Goal: Task Accomplishment & Management: Use online tool/utility

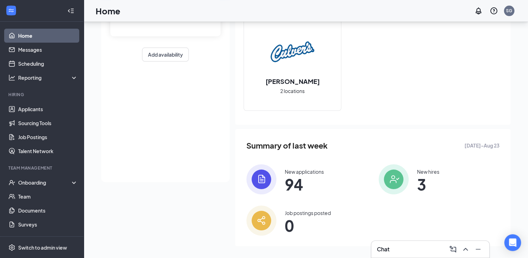
scroll to position [83, 0]
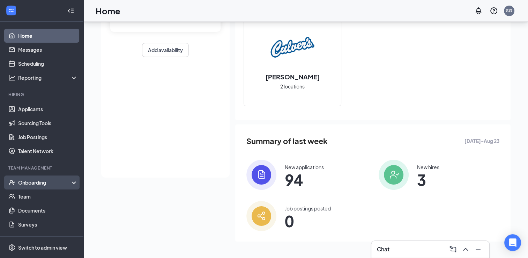
click at [28, 184] on div "Onboarding" at bounding box center [45, 182] width 54 height 7
click at [30, 192] on link "Overview" at bounding box center [48, 196] width 60 height 14
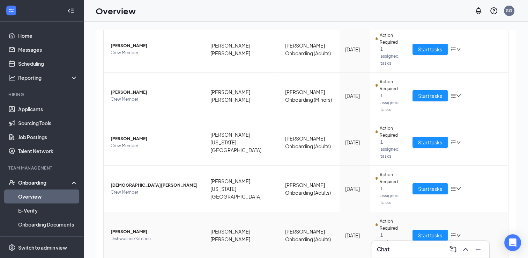
scroll to position [31, 0]
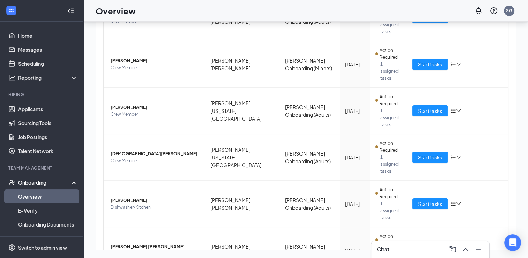
drag, startPoint x: 482, startPoint y: 205, endPoint x: 483, endPoint y: 212, distance: 7.0
click at [483, 209] on div "Employee Location Process Start Date Status Actions [PERSON_NAME] Crew Member […" at bounding box center [305, 36] width 405 height 508
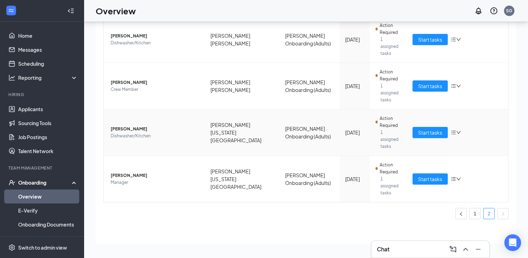
scroll to position [115, 0]
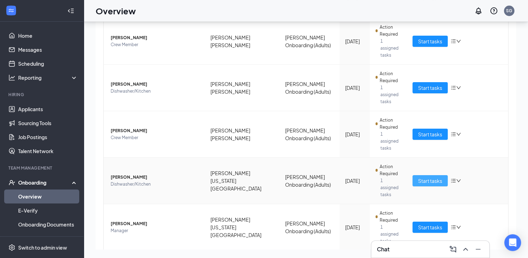
click at [435, 177] on span "Start tasks" at bounding box center [430, 181] width 24 height 8
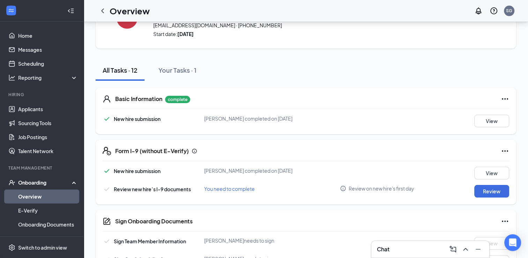
scroll to position [18, 0]
